Goal: Find specific page/section: Locate a particular part of the current website

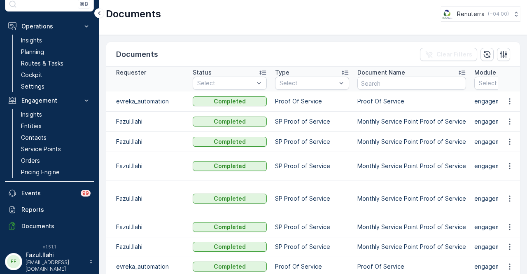
scroll to position [49, 0]
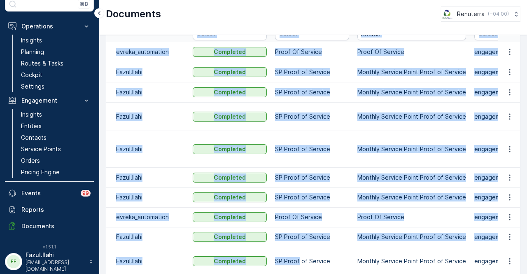
drag, startPoint x: 298, startPoint y: 265, endPoint x: 367, endPoint y: 266, distance: 69.6
click at [367, 266] on div "Requester Status Select Type Select Document Name Module Select Source Select O…" at bounding box center [313, 146] width 414 height 258
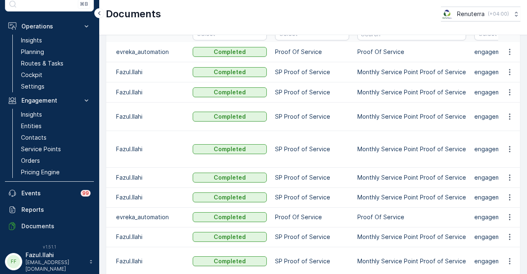
click at [255, 13] on div "Documents Renuterra ( +04:00 )" at bounding box center [313, 14] width 415 height 15
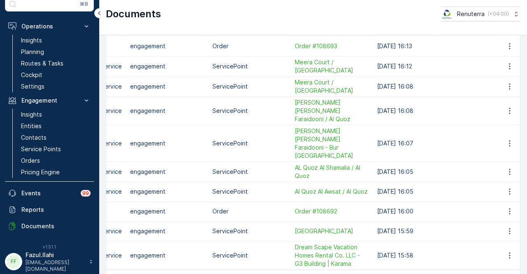
scroll to position [75, 0]
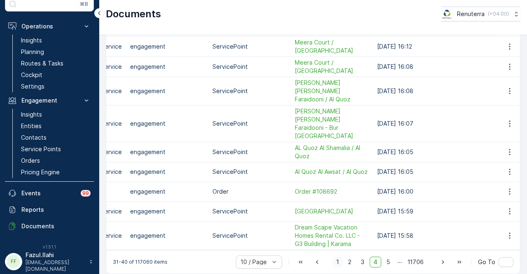
click at [336, 257] on span "1" at bounding box center [338, 262] width 10 height 11
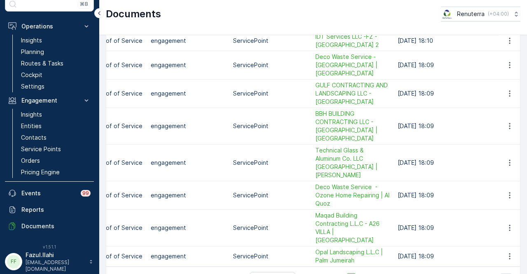
scroll to position [0, 344]
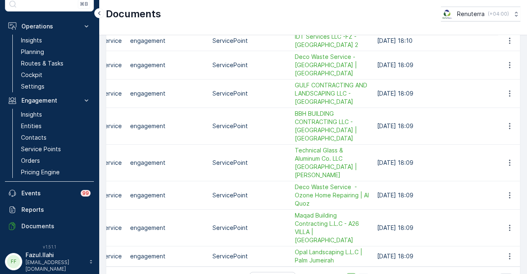
click at [366, 273] on span "2" at bounding box center [363, 278] width 11 height 11
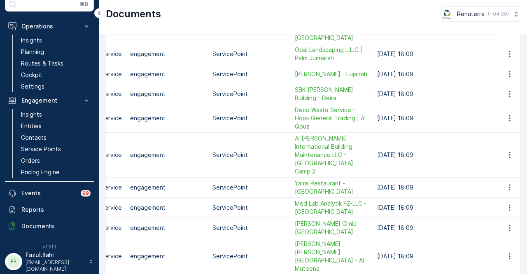
scroll to position [84, 0]
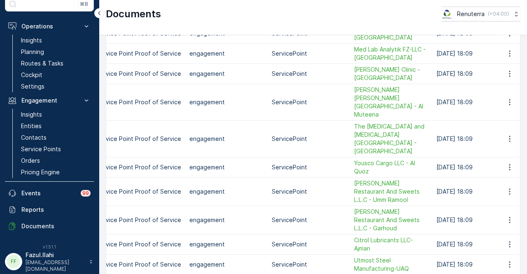
scroll to position [0, 344]
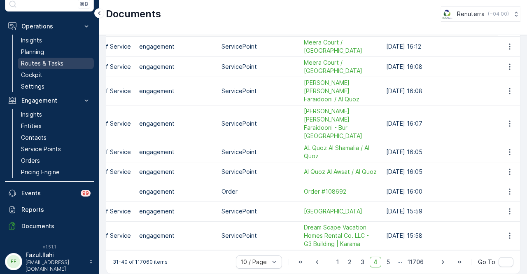
click at [50, 65] on p "Routes & Tasks" at bounding box center [42, 63] width 42 height 8
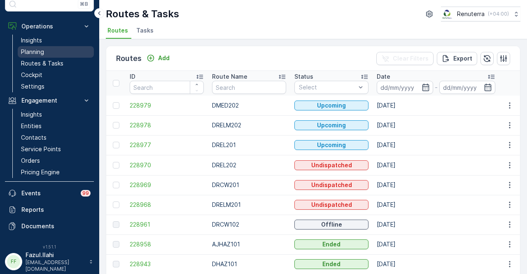
click at [58, 54] on link "Planning" at bounding box center [56, 52] width 76 height 12
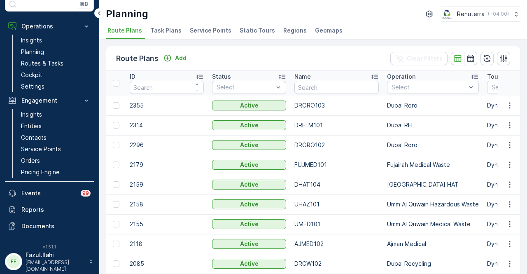
click at [213, 33] on span "Service Points" at bounding box center [211, 30] width 42 height 8
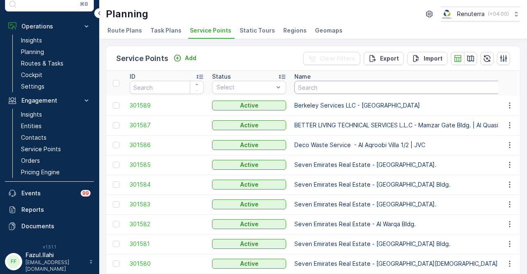
click at [321, 83] on input "text" at bounding box center [427, 87] width 267 height 13
type input "ira"
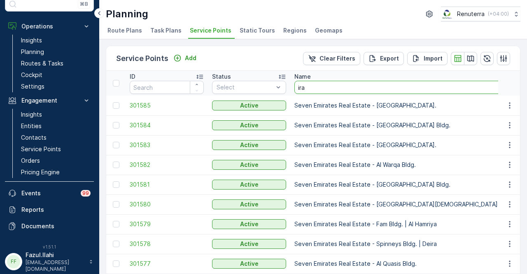
click at [324, 88] on input "ira" at bounding box center [427, 87] width 267 height 13
type input "[GEOGRAPHIC_DATA]"
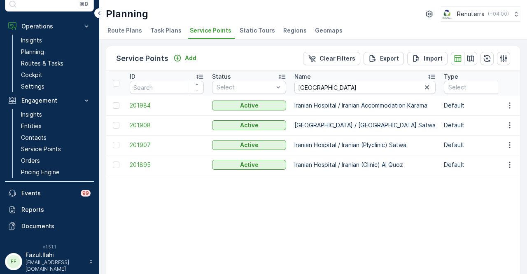
click at [152, 147] on span "201907" at bounding box center [167, 145] width 74 height 8
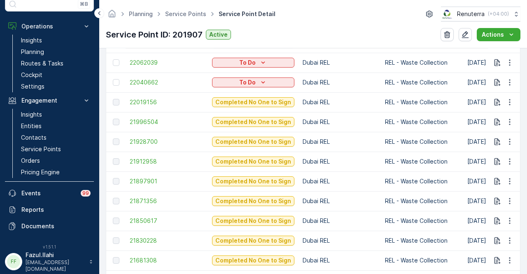
scroll to position [371, 0]
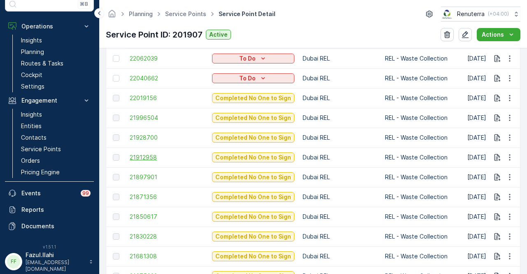
click at [160, 159] on span "21912958" at bounding box center [167, 157] width 74 height 8
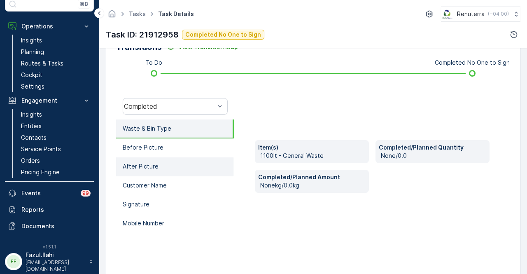
scroll to position [203, 0]
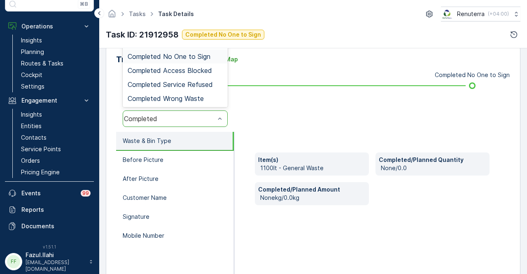
click at [205, 60] on div "Completed No One to Sign" at bounding box center [175, 56] width 105 height 14
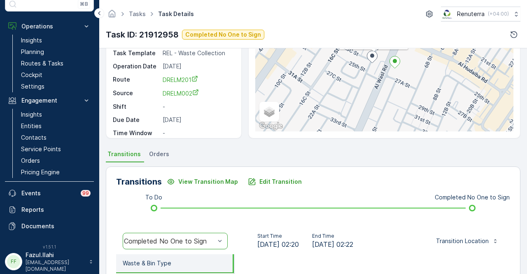
scroll to position [80, 0]
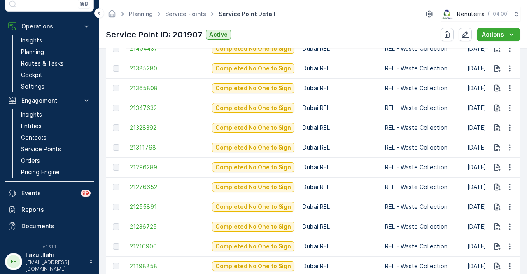
scroll to position [804, 0]
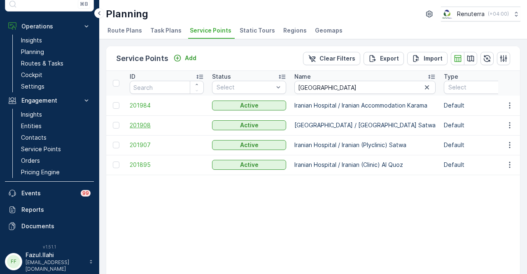
click at [140, 126] on span "201908" at bounding box center [167, 125] width 74 height 8
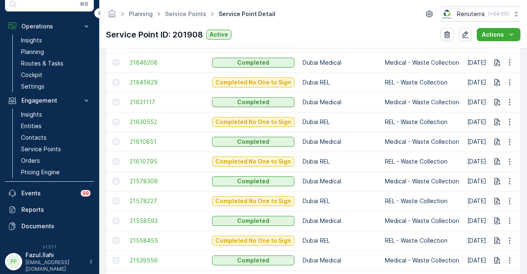
scroll to position [988, 0]
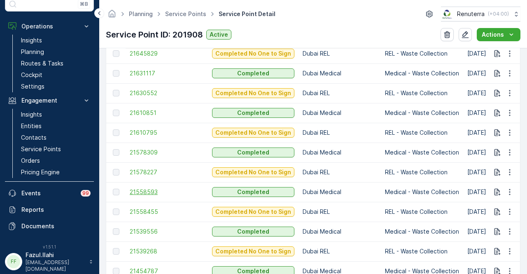
click at [151, 195] on span "21558593" at bounding box center [167, 192] width 74 height 8
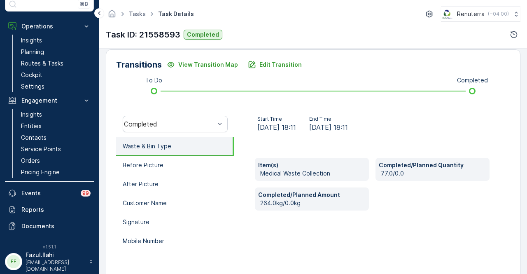
scroll to position [206, 0]
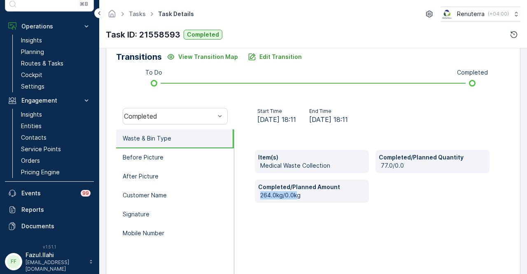
drag, startPoint x: 261, startPoint y: 195, endPoint x: 291, endPoint y: 219, distance: 38.4
click at [297, 195] on p "264.0kg/0.0kg" at bounding box center [312, 195] width 105 height 8
click at [291, 219] on div "Item(s) Medical Waste Collection Completed/Planned Quantity 77.0/0.0 Completed/…" at bounding box center [372, 211] width 276 height 165
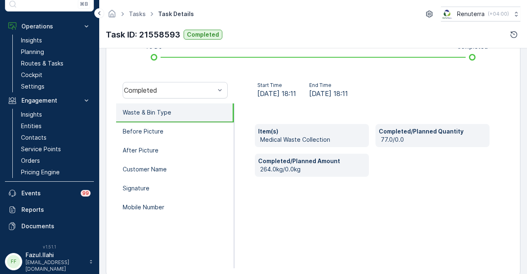
scroll to position [245, 0]
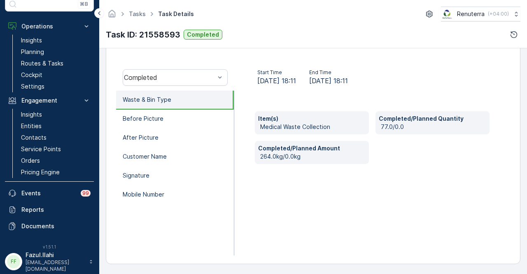
click at [292, 209] on div "Item(s) Medical Waste Collection Completed/Planned Quantity 77.0/0.0 Completed/…" at bounding box center [372, 173] width 276 height 165
